Goal: Transaction & Acquisition: Purchase product/service

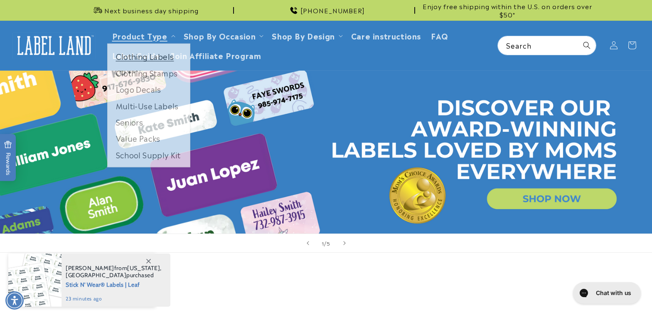
click at [159, 57] on link "Clothing Labels" at bounding box center [149, 58] width 82 height 16
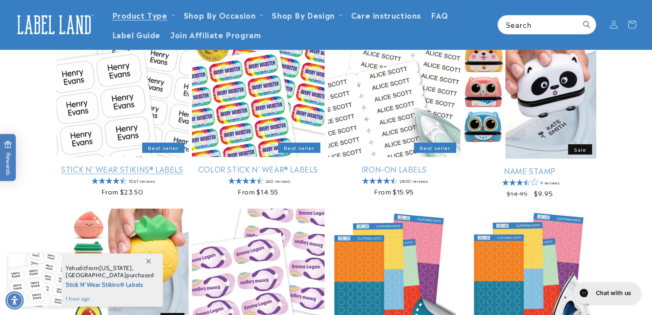
scroll to position [125, 0]
click at [122, 164] on link "Stick N' Wear Stikins® Labels" at bounding box center [122, 169] width 132 height 10
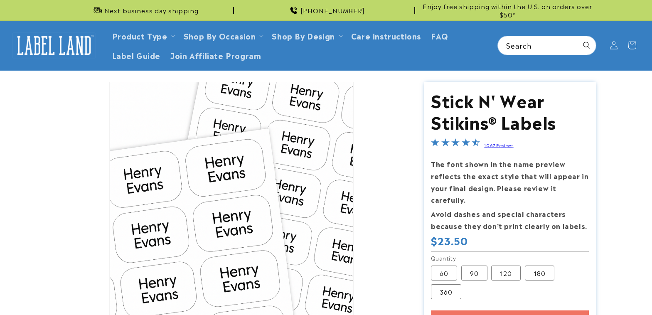
click at [509, 260] on section "Stick N' Wear Stikins® Labels Stick N' Wear Stikins® Labels 1067 Reviews The fo…" at bounding box center [510, 233] width 172 height 303
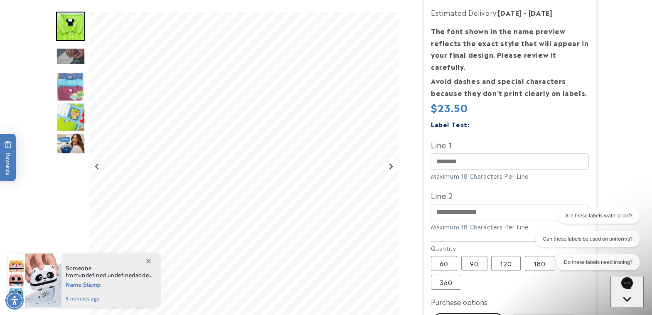
scroll to position [166, 0]
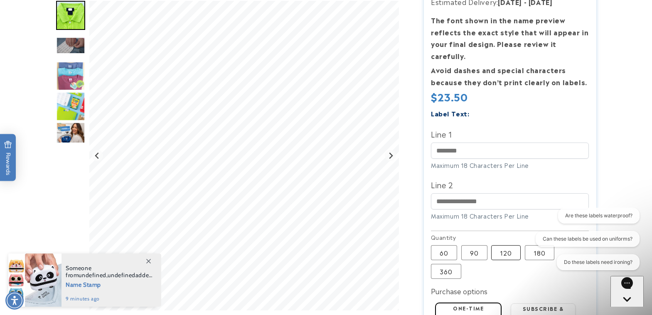
click at [507, 245] on label "120 Variant sold out or unavailable" at bounding box center [505, 252] width 29 height 15
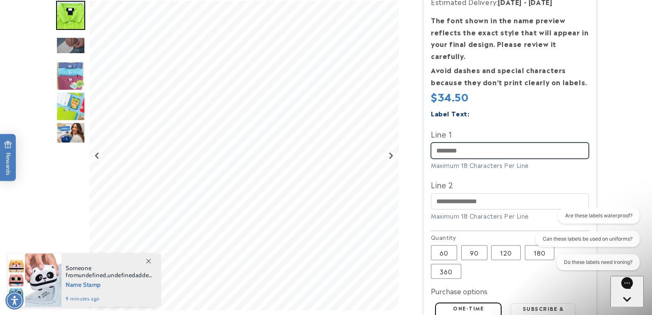
click at [459, 142] on input "Line 1" at bounding box center [510, 150] width 158 height 16
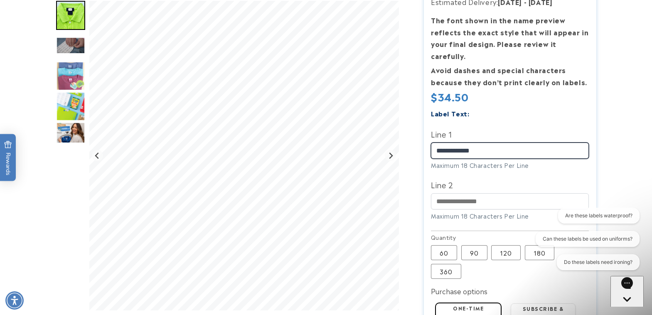
type input "**********"
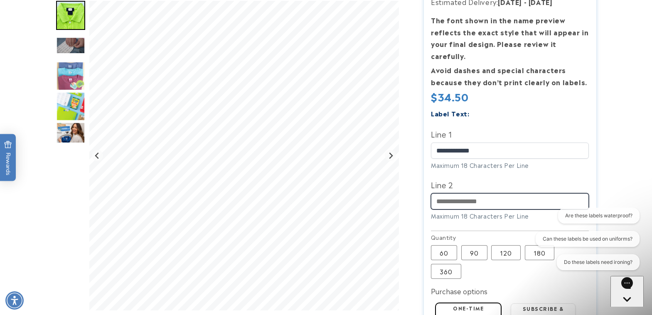
click at [448, 193] on input "Line 2" at bounding box center [510, 201] width 158 height 16
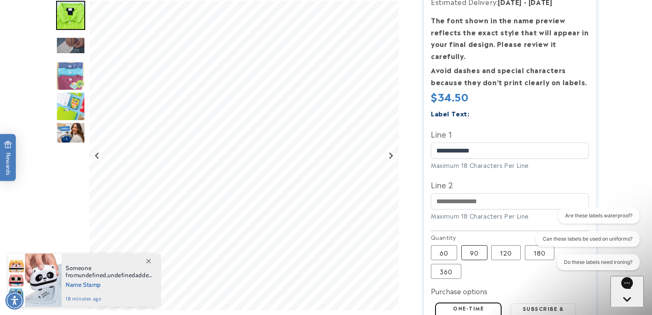
click at [469, 245] on label "90 Variant sold out or unavailable" at bounding box center [474, 252] width 26 height 15
click at [457, 193] on input "Line 2" at bounding box center [510, 201] width 158 height 16
click at [444, 245] on label "60 Variant sold out or unavailable" at bounding box center [444, 252] width 26 height 15
click at [456, 193] on input "Line 2" at bounding box center [510, 201] width 158 height 16
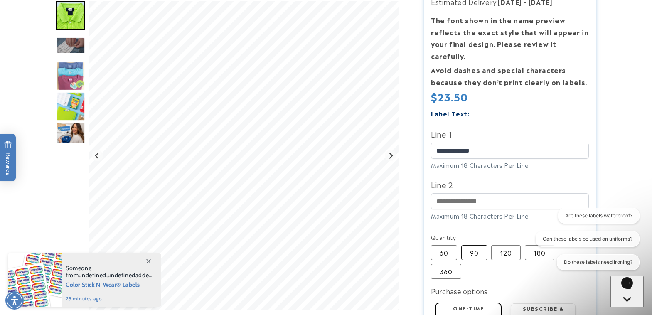
click at [466, 245] on label "90 Variant sold out or unavailable" at bounding box center [474, 252] width 26 height 15
click at [463, 193] on input "Line 2" at bounding box center [510, 201] width 158 height 16
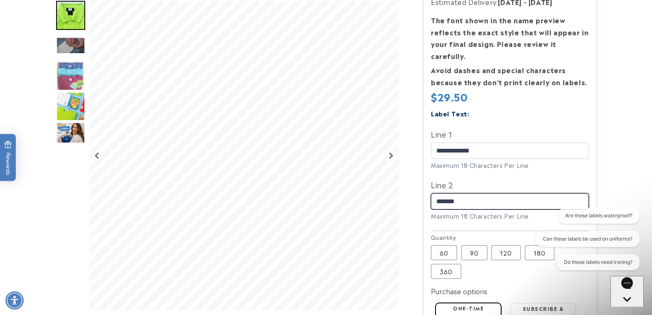
type input "********"
